Goal: Task Accomplishment & Management: Use online tool/utility

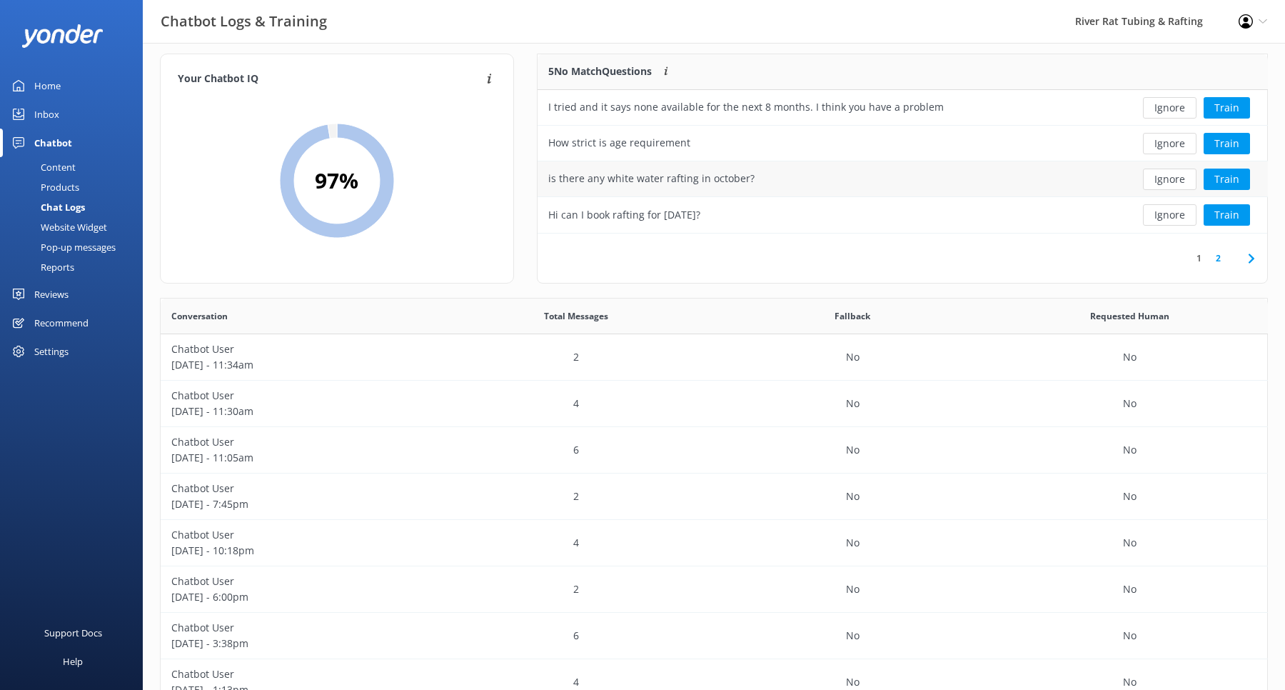
scroll to position [500, 1107]
click at [51, 118] on div "Inbox" at bounding box center [46, 114] width 25 height 29
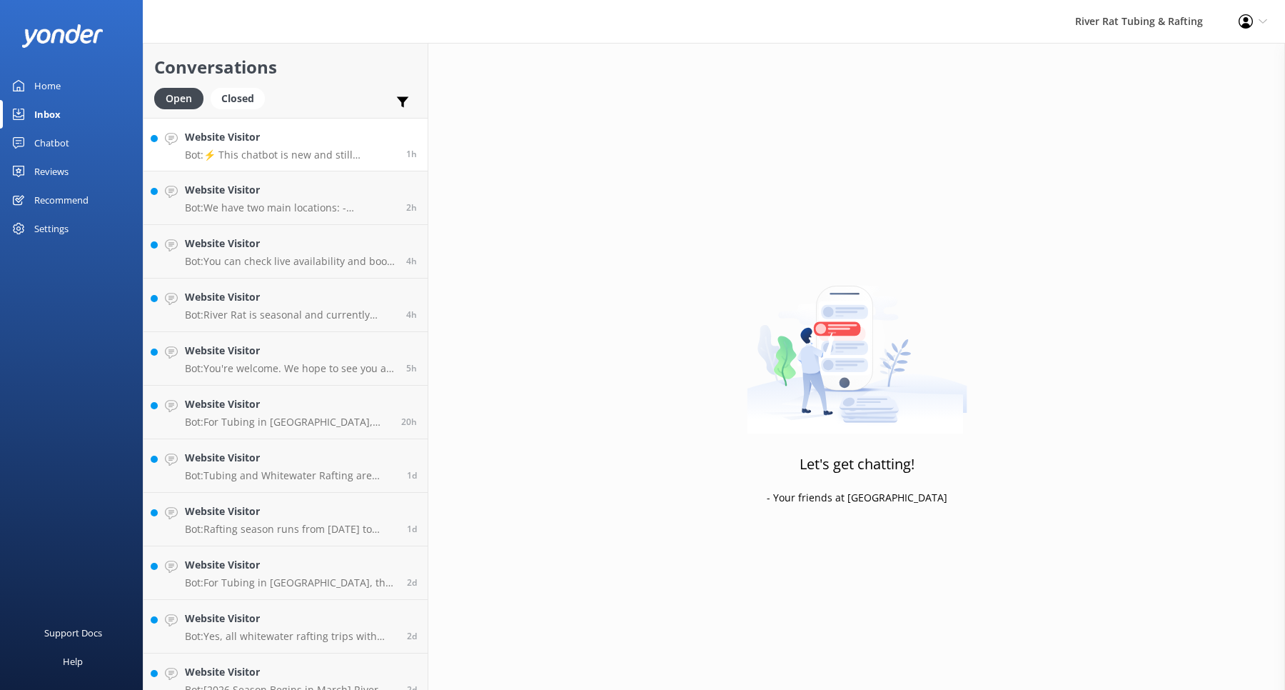
click at [314, 153] on p "Bot: ⚡ This chatbot is new and still learning. You're welcome to ask a new ques…" at bounding box center [290, 154] width 211 height 13
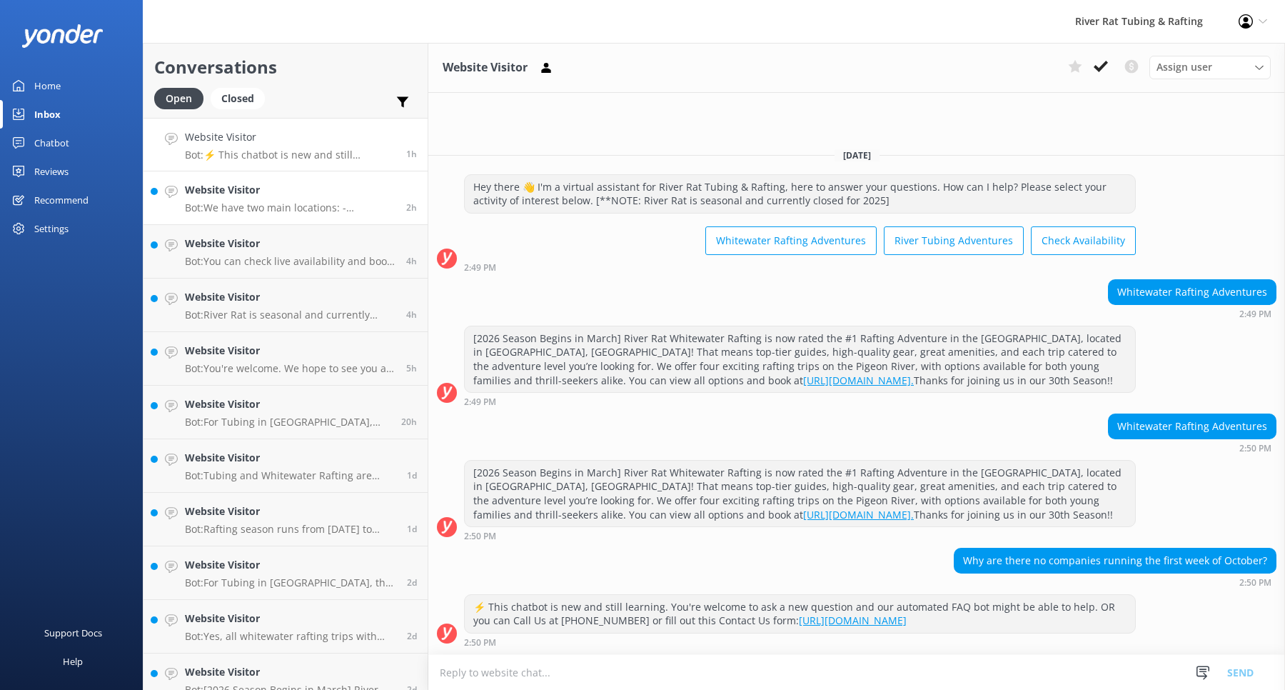
click at [263, 221] on link "Website Visitor Bot: We have two main locations: - **Whitewater Rafting**: Rive…" at bounding box center [286, 198] width 284 height 54
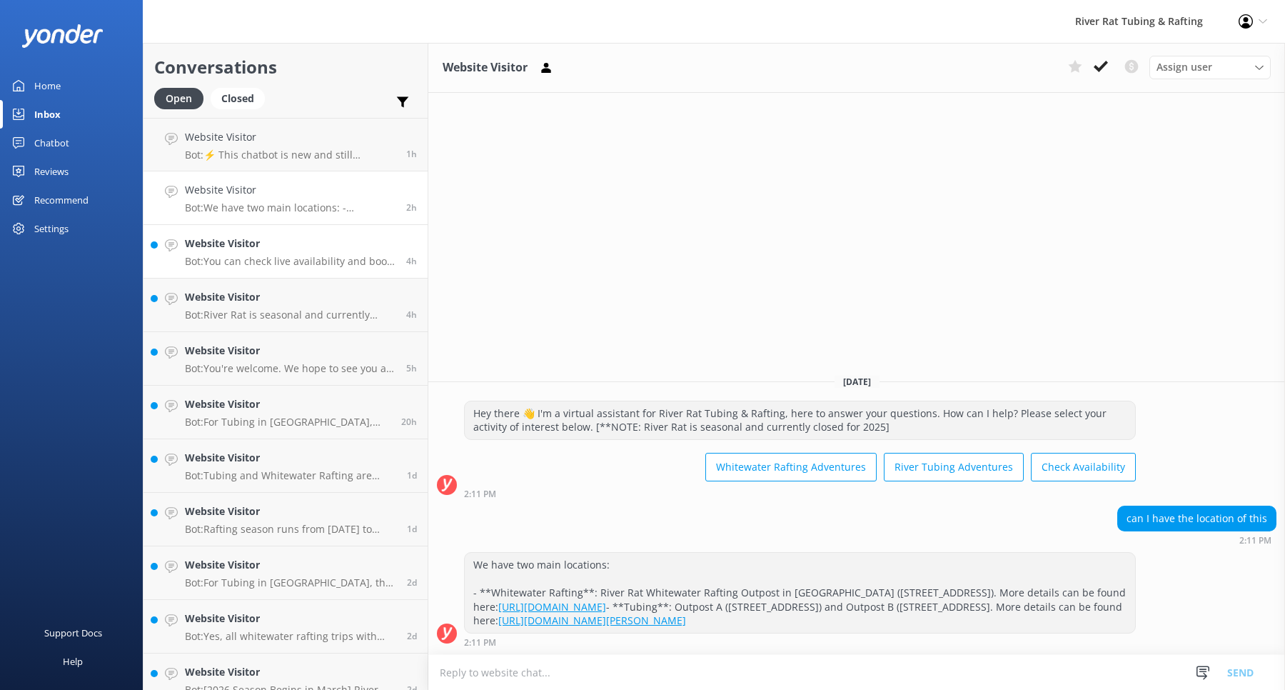
click at [271, 260] on p "Bot: You can check live availability and book your tubing, rafting, packages, o…" at bounding box center [290, 261] width 211 height 13
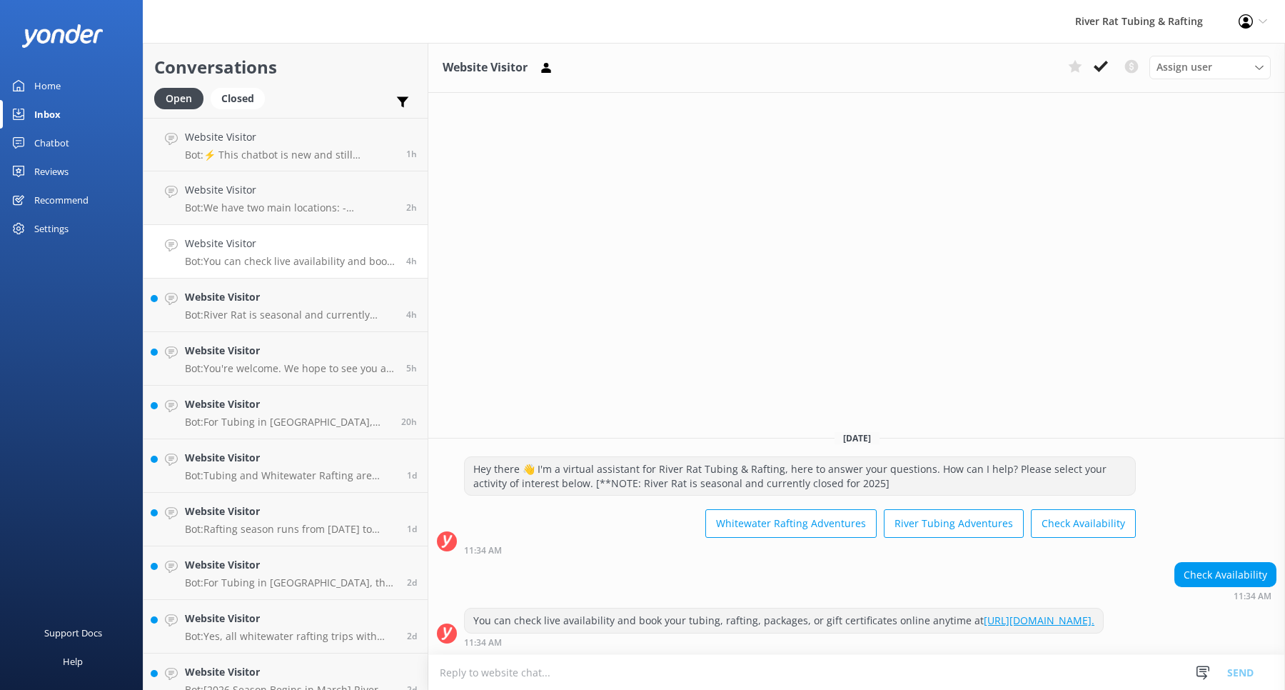
click at [49, 144] on div "Chatbot" at bounding box center [51, 143] width 35 height 29
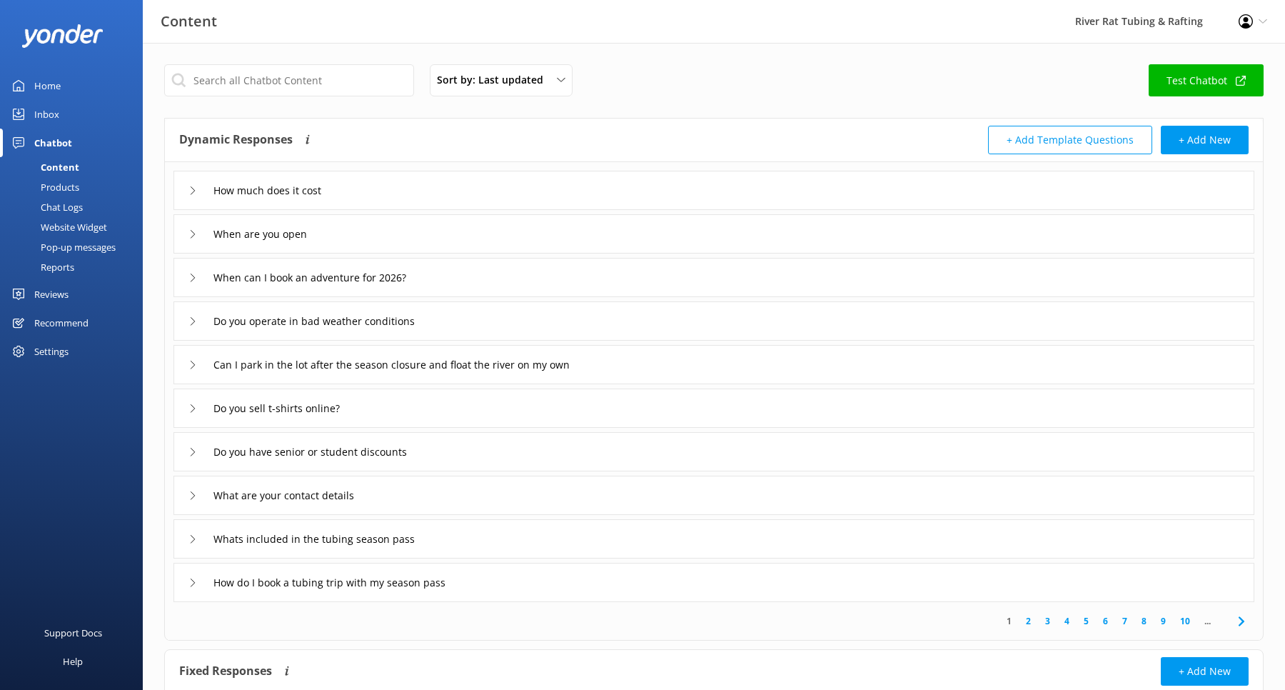
click at [44, 89] on div "Home" at bounding box center [47, 85] width 26 height 29
